Goal: Information Seeking & Learning: Learn about a topic

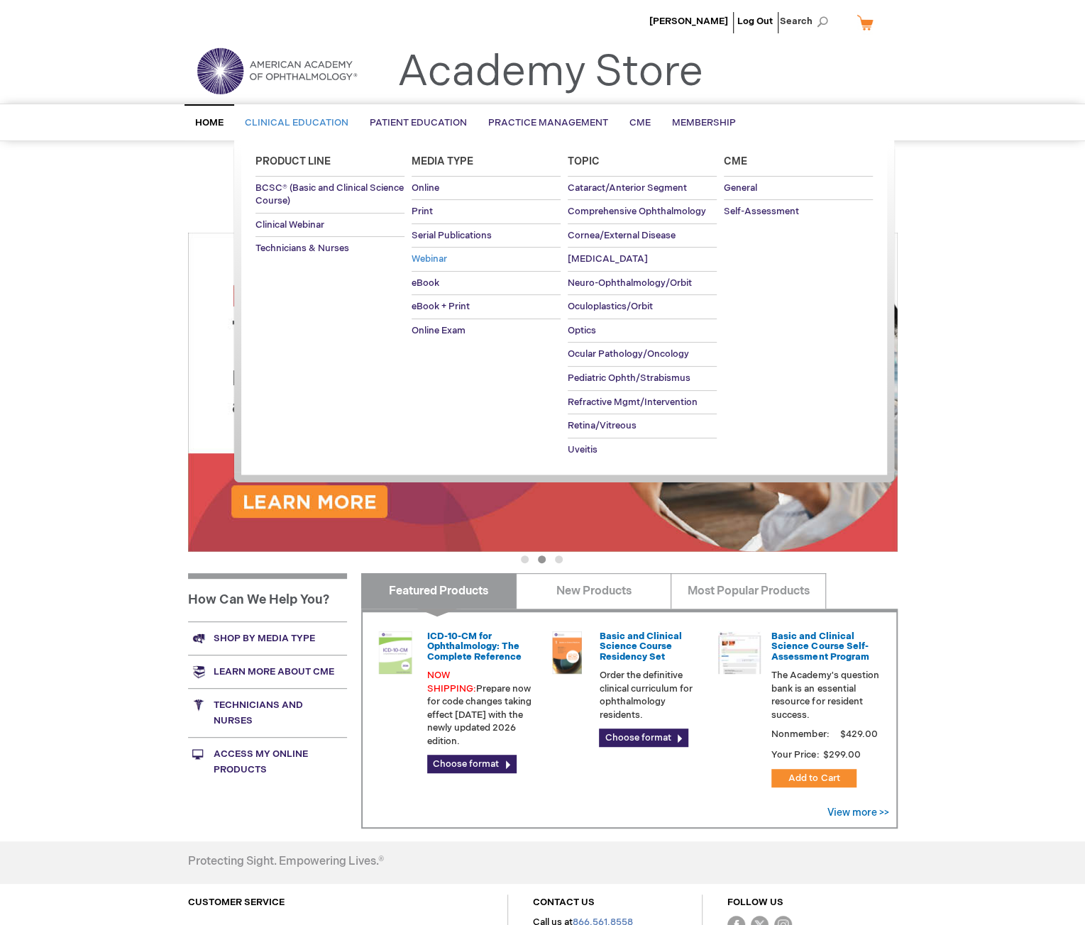
click at [423, 260] on span "Webinar" at bounding box center [429, 258] width 35 height 11
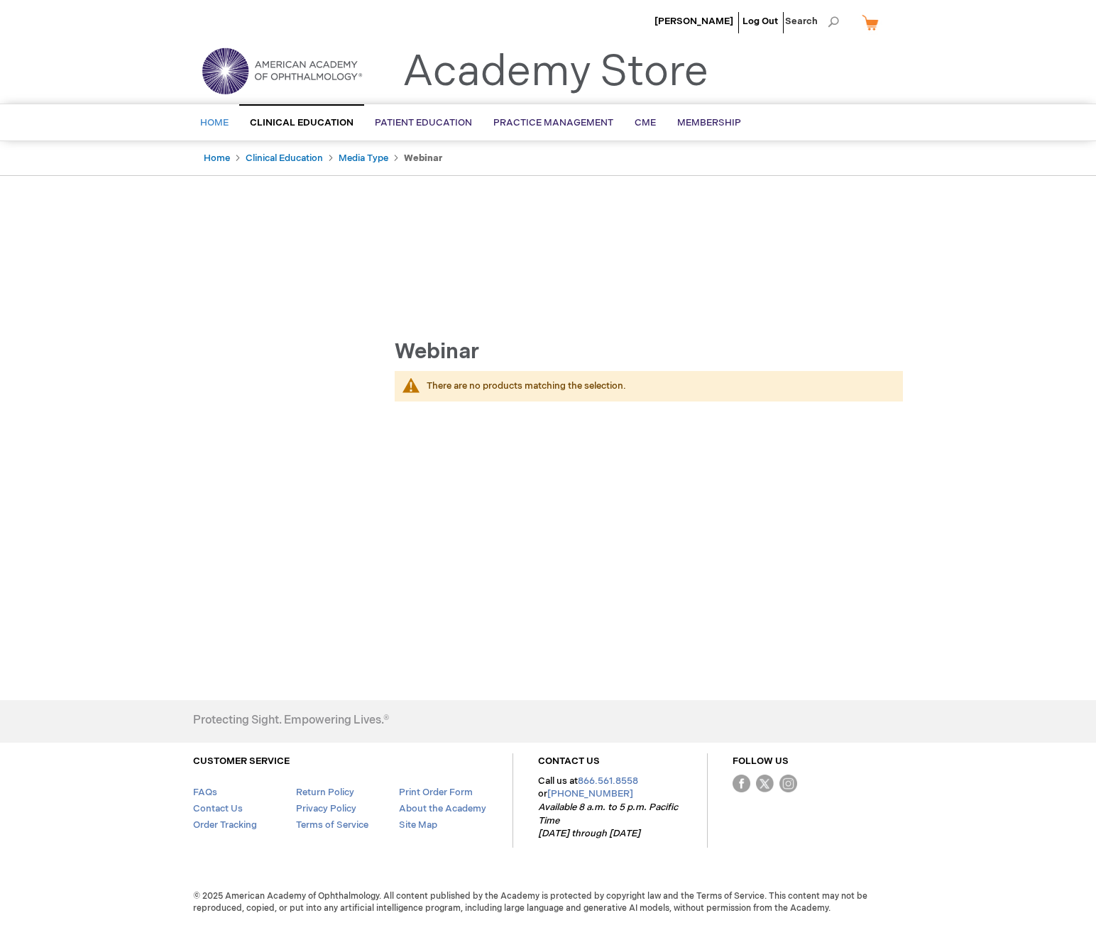
click at [206, 121] on span "Home" at bounding box center [214, 122] width 28 height 11
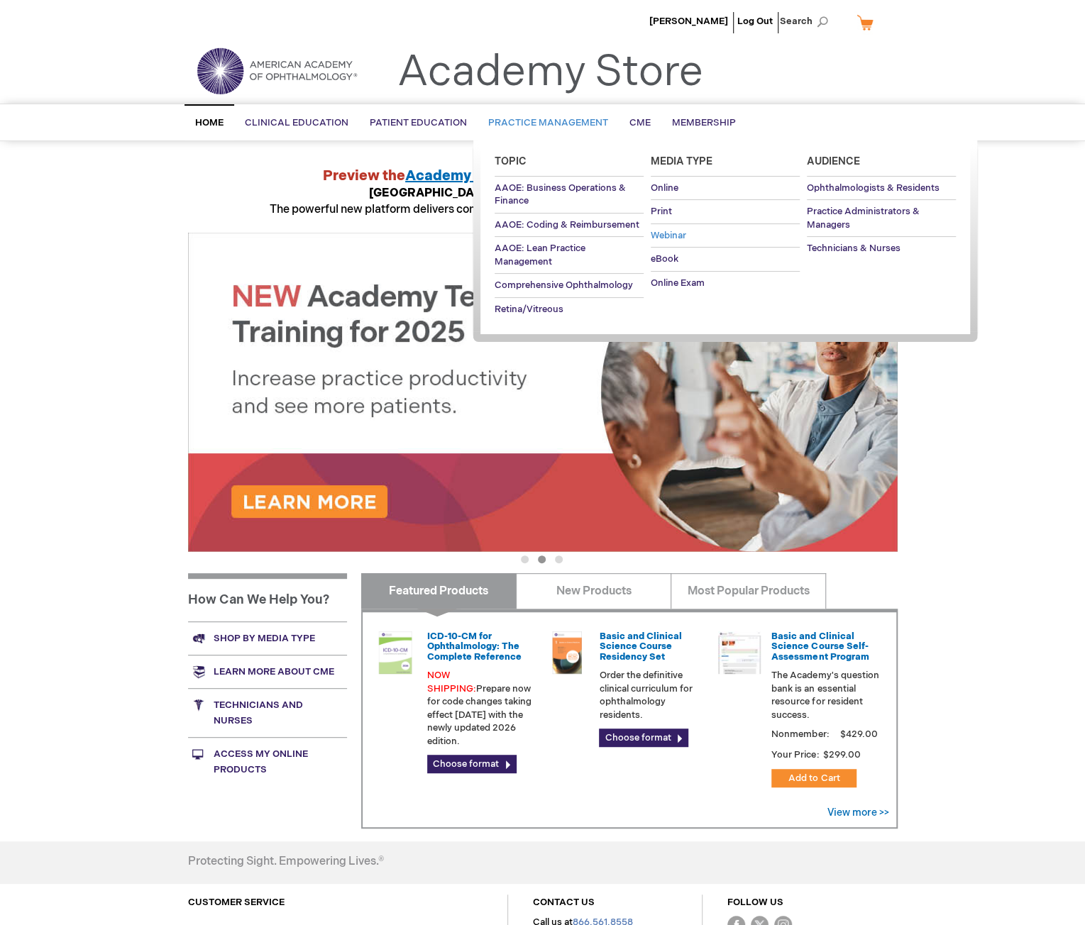
click at [672, 234] on span "Webinar" at bounding box center [668, 235] width 35 height 11
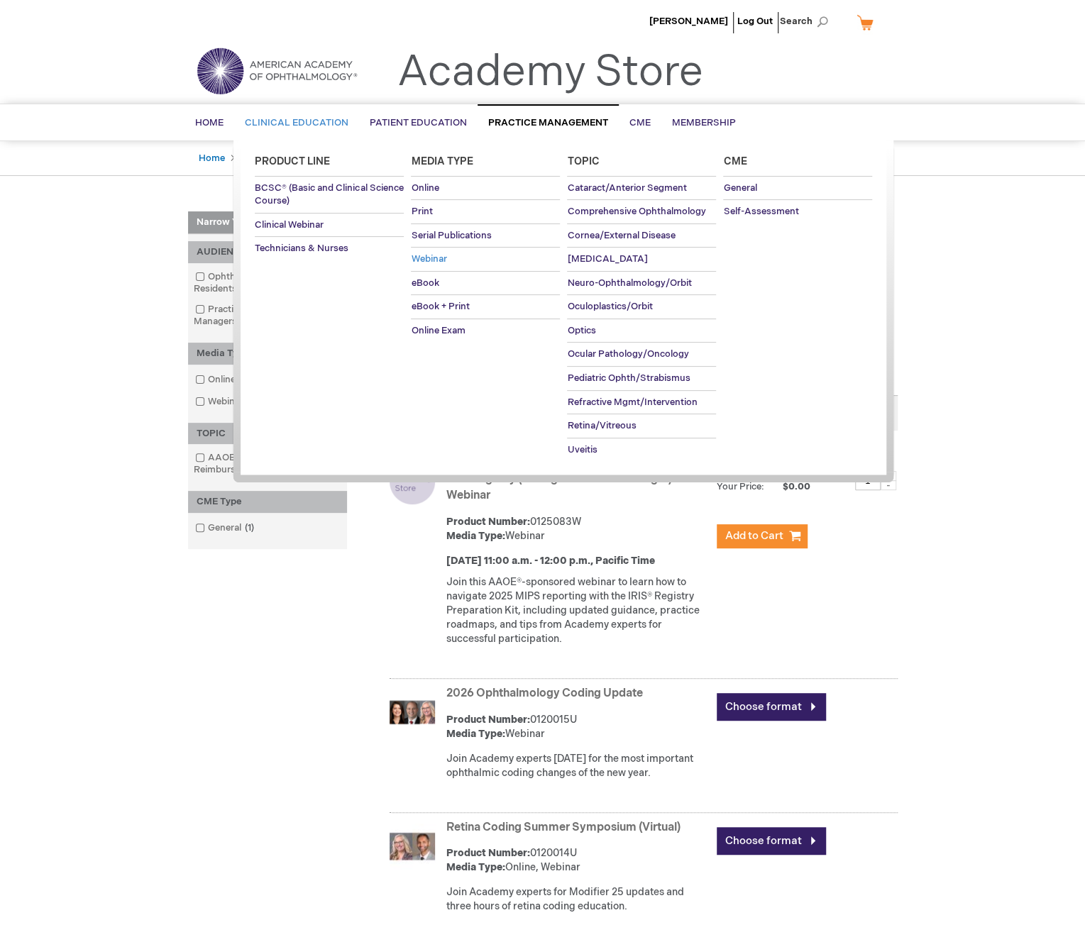
click at [429, 261] on span "Webinar" at bounding box center [428, 258] width 35 height 11
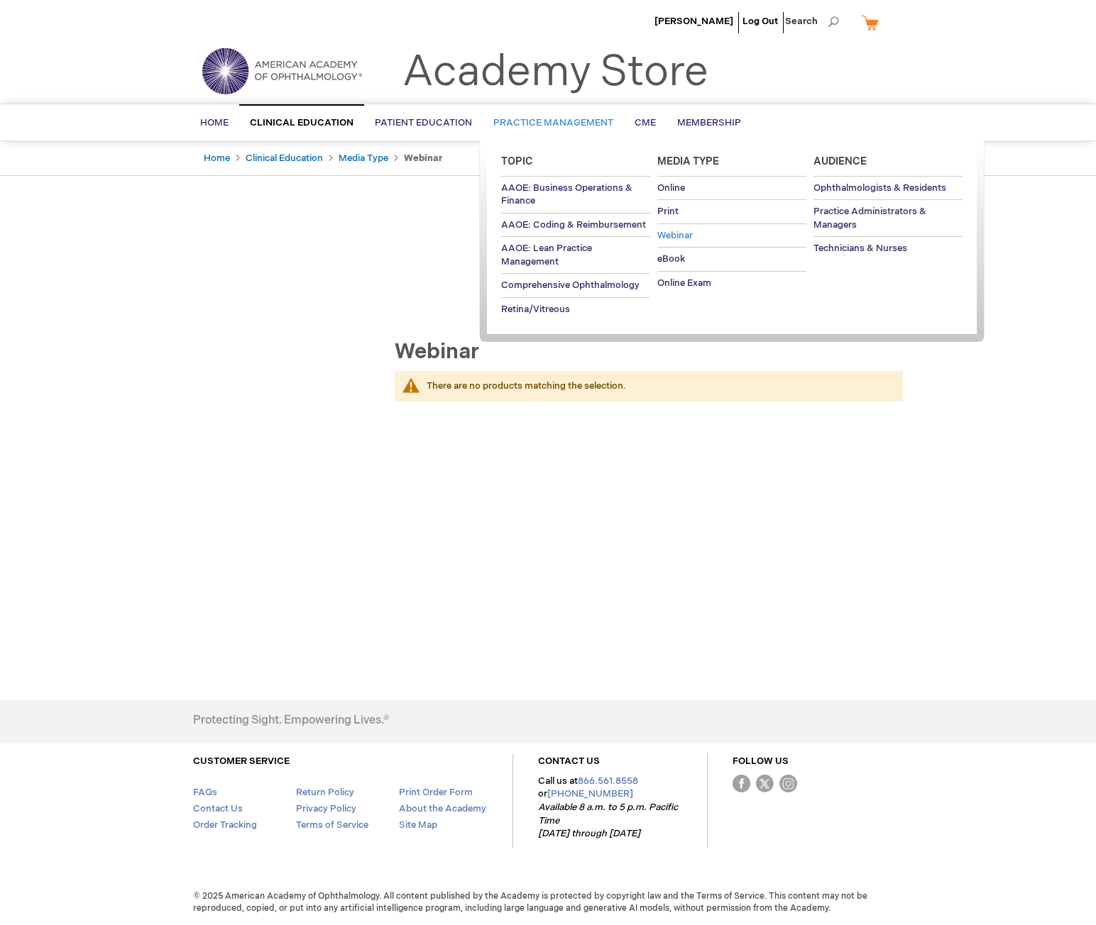
click at [667, 230] on span "Webinar" at bounding box center [674, 235] width 35 height 11
